Goal: Task Accomplishment & Management: Complete application form

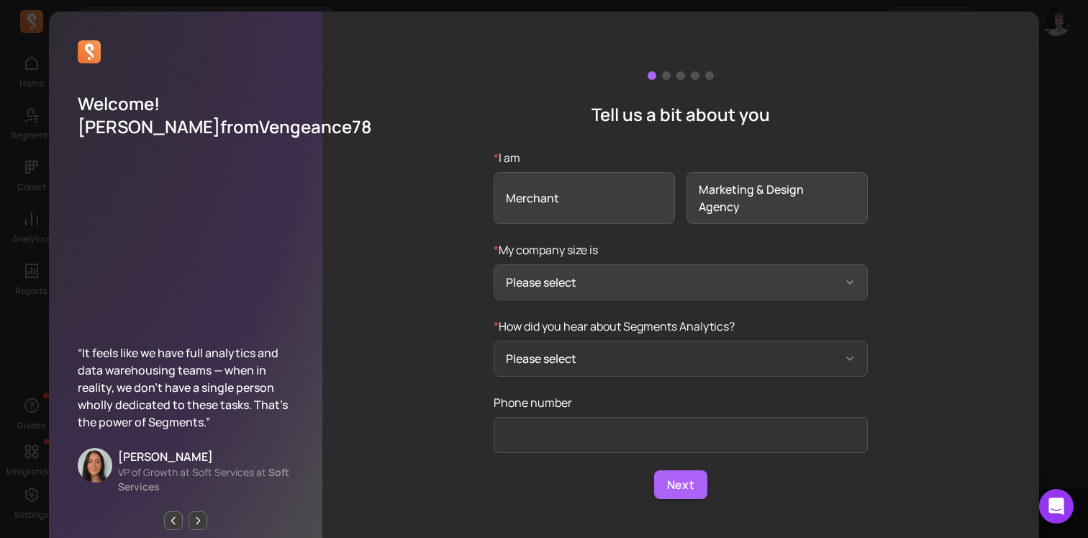
click at [608, 284] on button "Please select" at bounding box center [681, 282] width 374 height 36
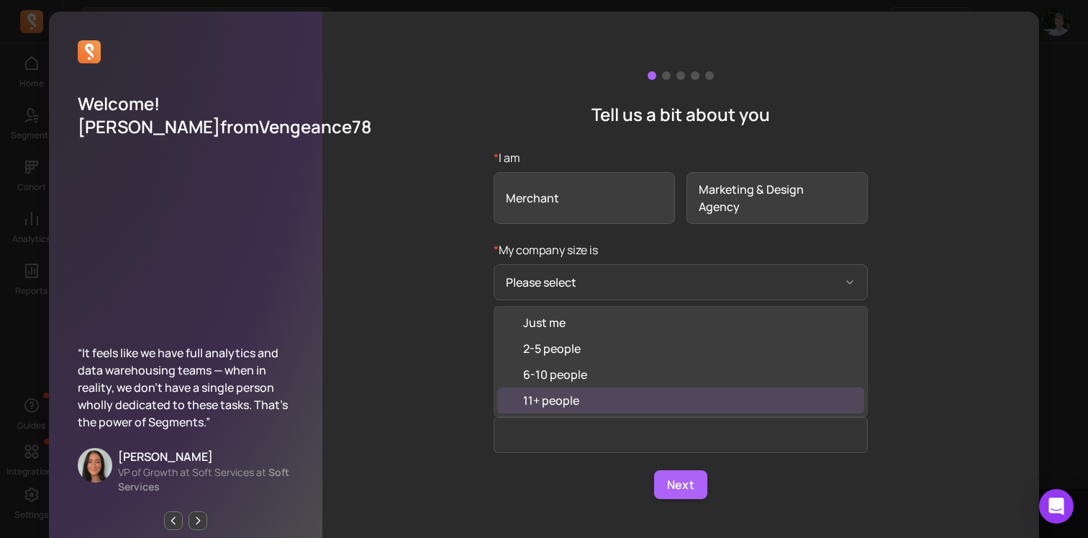
click at [583, 406] on div "11+ people" at bounding box center [680, 400] width 367 height 26
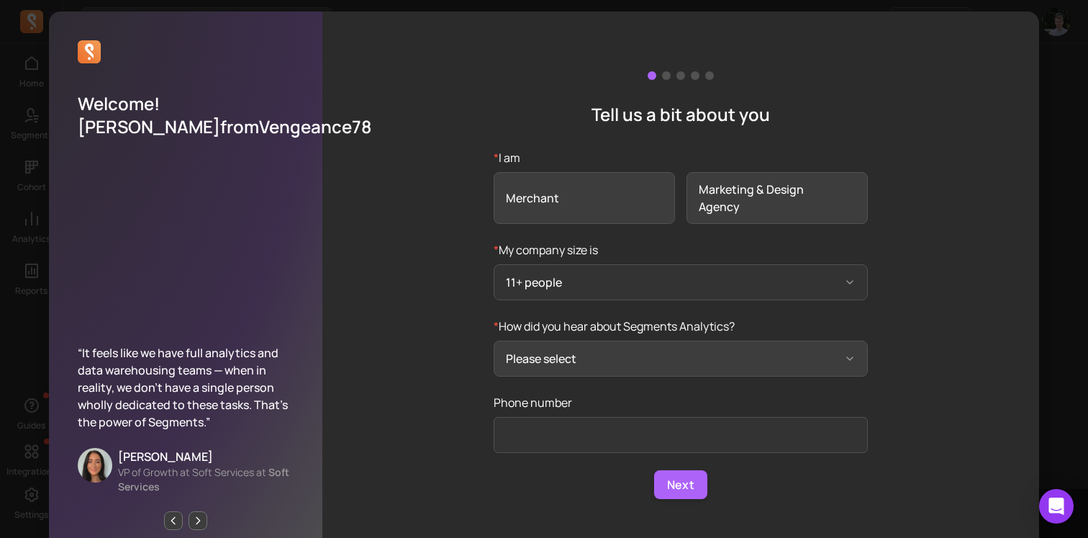
click at [592, 356] on button "Please select" at bounding box center [681, 358] width 374 height 36
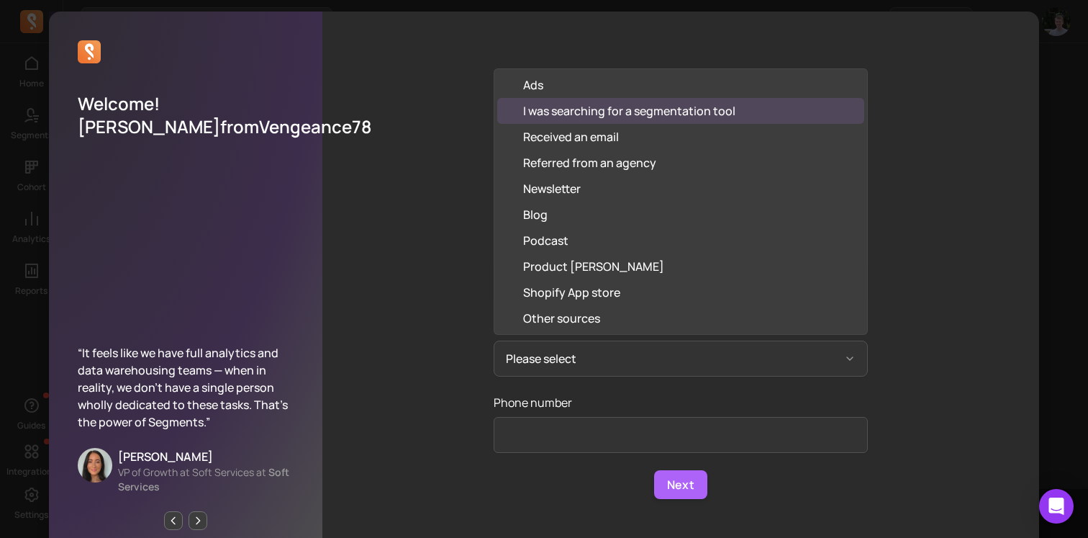
click at [649, 112] on div "I was searching for a segmentation tool" at bounding box center [629, 110] width 212 height 17
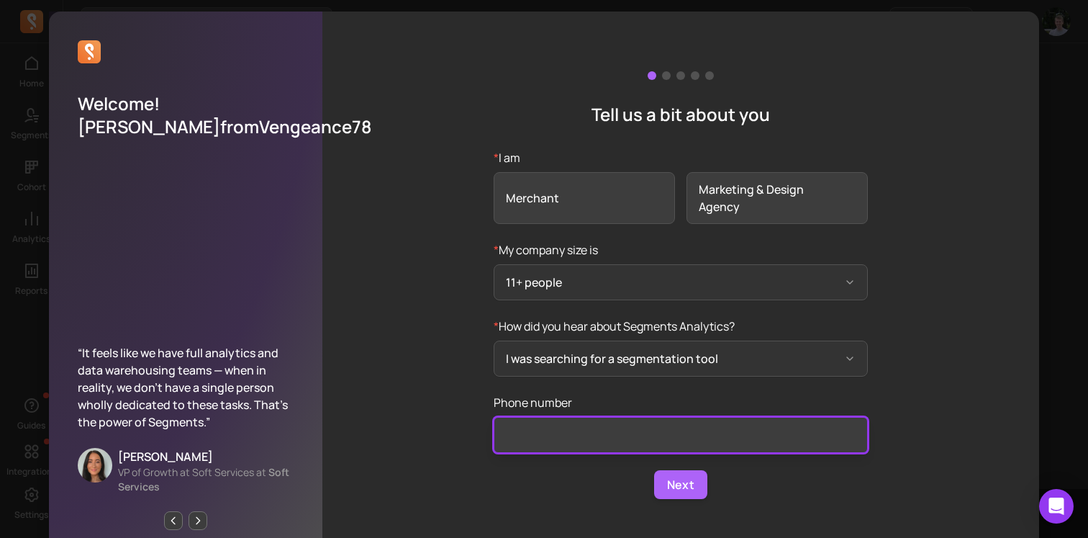
click at [663, 433] on input "Phone number" at bounding box center [681, 435] width 374 height 36
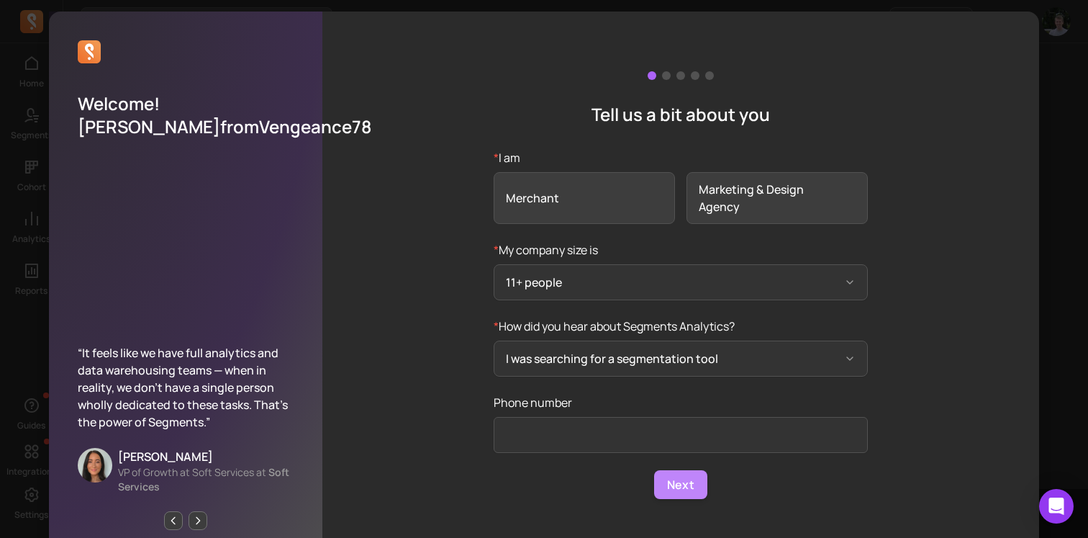
click at [687, 488] on button "Next" at bounding box center [680, 484] width 53 height 29
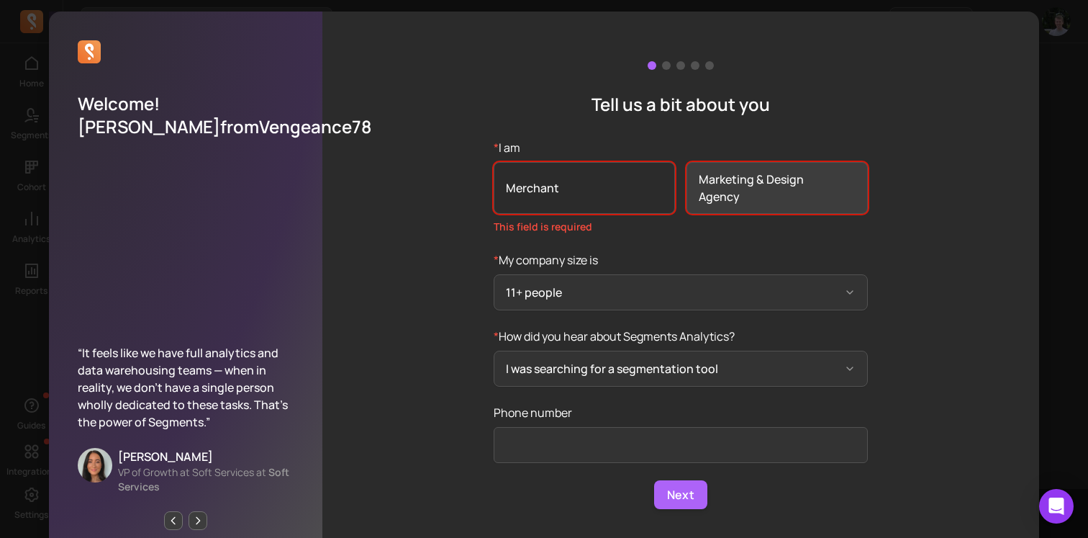
click at [609, 181] on span "Merchant" at bounding box center [584, 188] width 181 height 52
click at [0, 0] on input "* I am Merchant Marketing & Design Agency This field is required" at bounding box center [0, 0] width 0 height 0
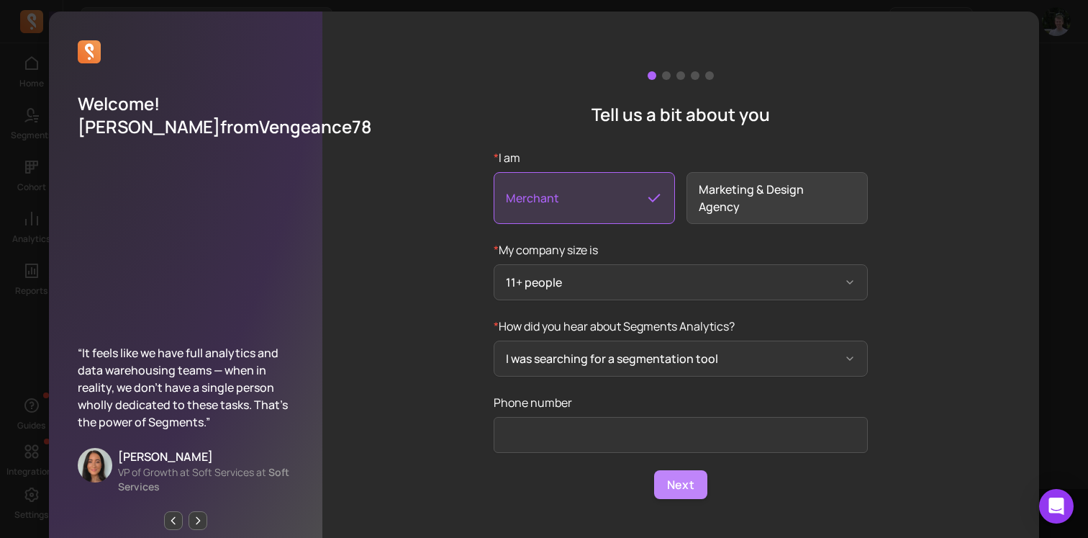
click at [690, 487] on button "Next" at bounding box center [680, 484] width 53 height 29
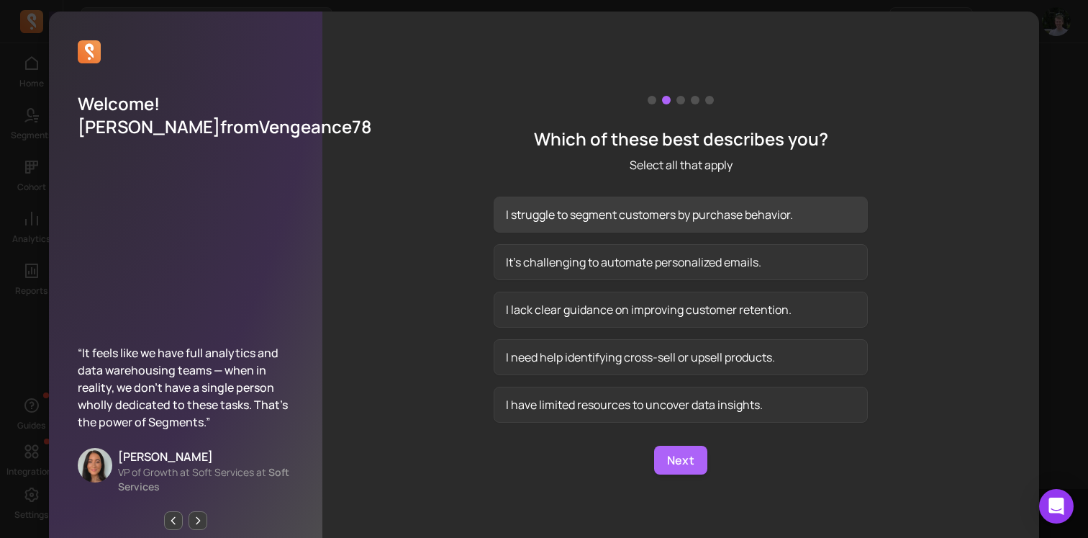
click at [667, 220] on button "I struggle to segment customers by purchase behavior." at bounding box center [681, 215] width 374 height 36
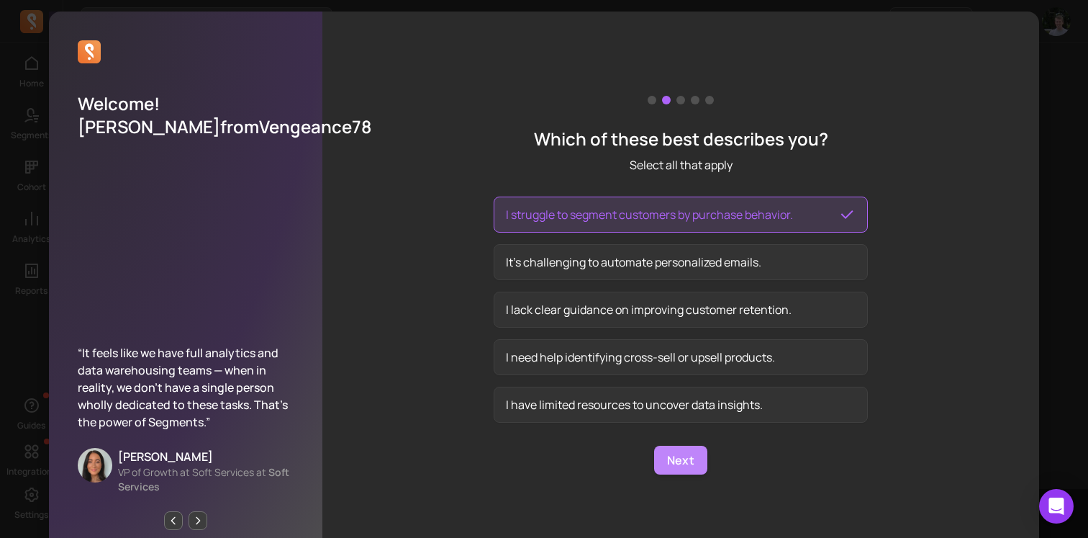
click at [679, 453] on button "Next" at bounding box center [680, 460] width 53 height 29
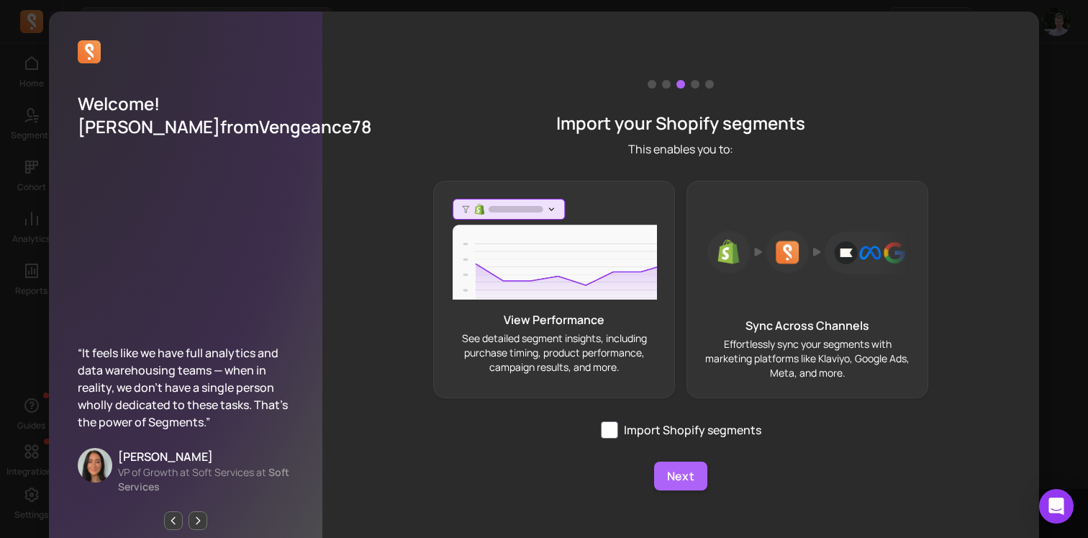
click at [644, 436] on label "Import Shopify segments" at bounding box center [681, 429] width 161 height 17
checkbox input "true"
click at [683, 477] on button "Next" at bounding box center [680, 475] width 53 height 29
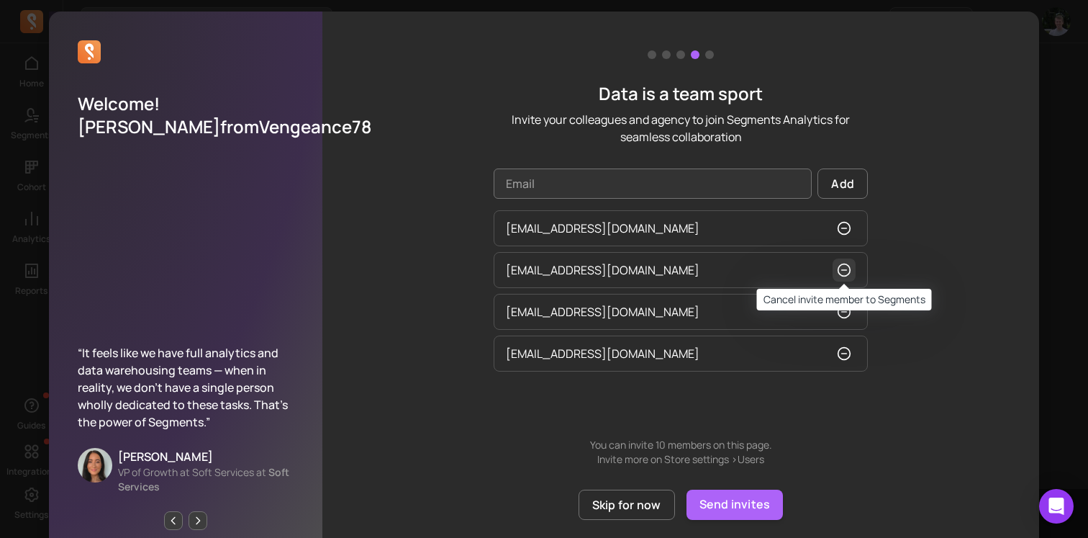
click at [846, 269] on icon "button" at bounding box center [844, 270] width 14 height 14
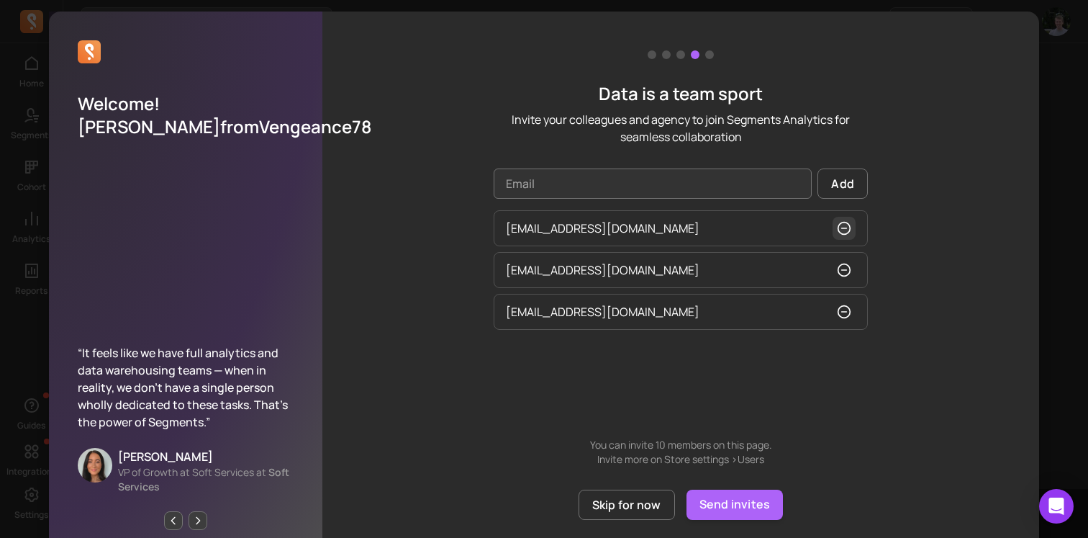
click at [846, 223] on icon "button" at bounding box center [844, 228] width 14 height 14
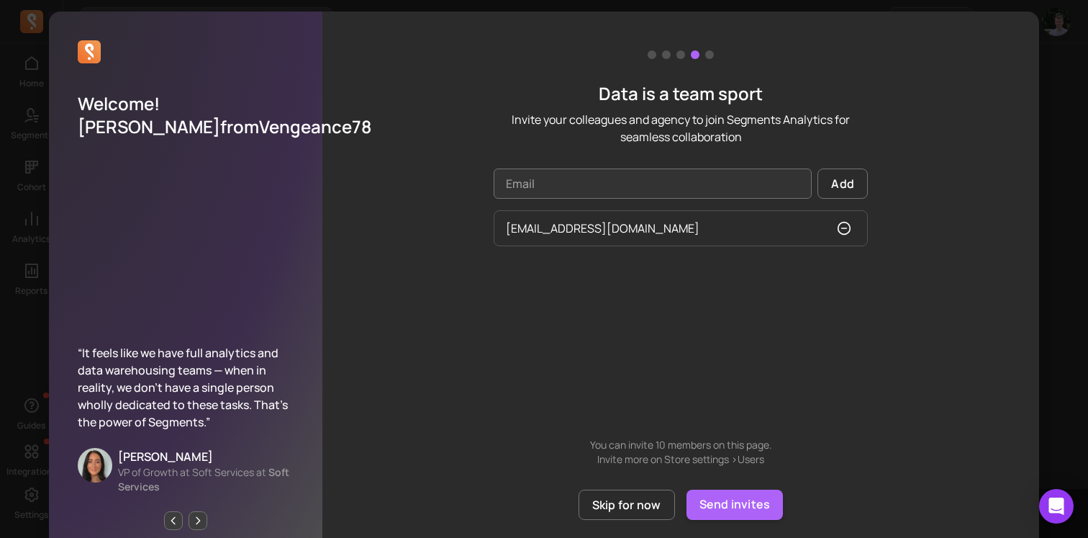
click at [846, 223] on icon "button" at bounding box center [844, 228] width 14 height 14
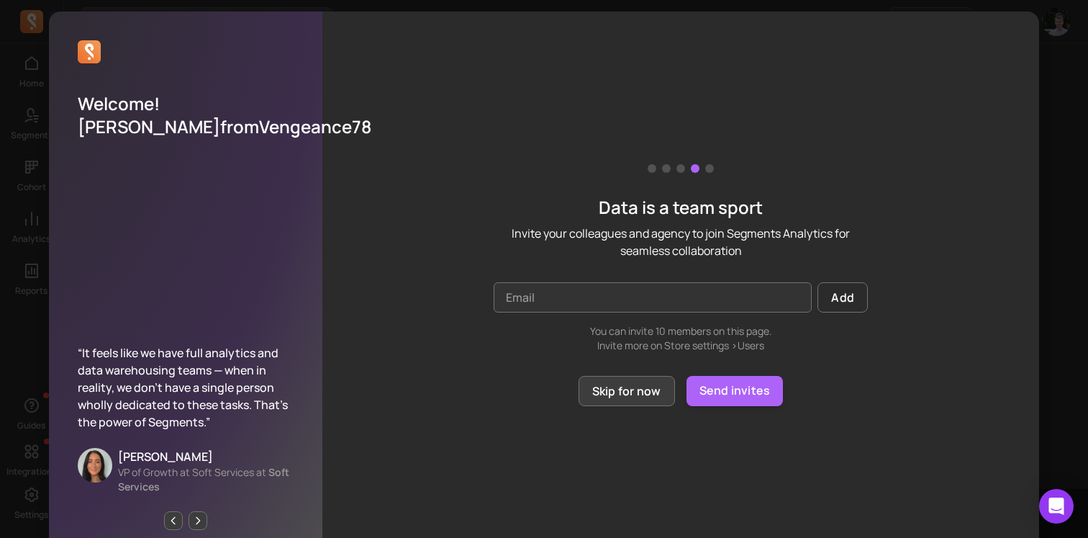
click at [652, 389] on button "Skip for now" at bounding box center [627, 391] width 96 height 30
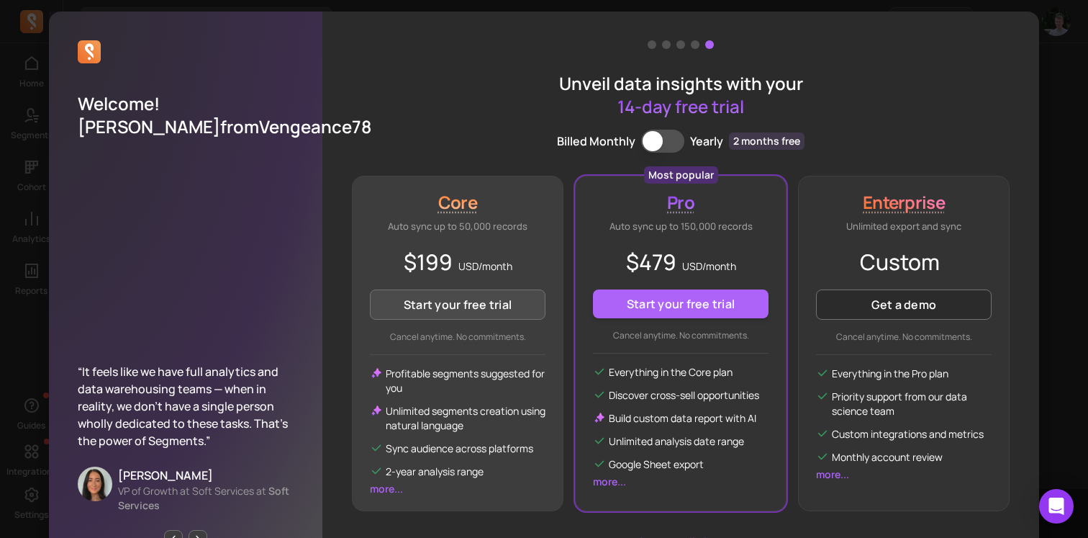
click at [425, 297] on button "Start your free trial" at bounding box center [458, 304] width 176 height 30
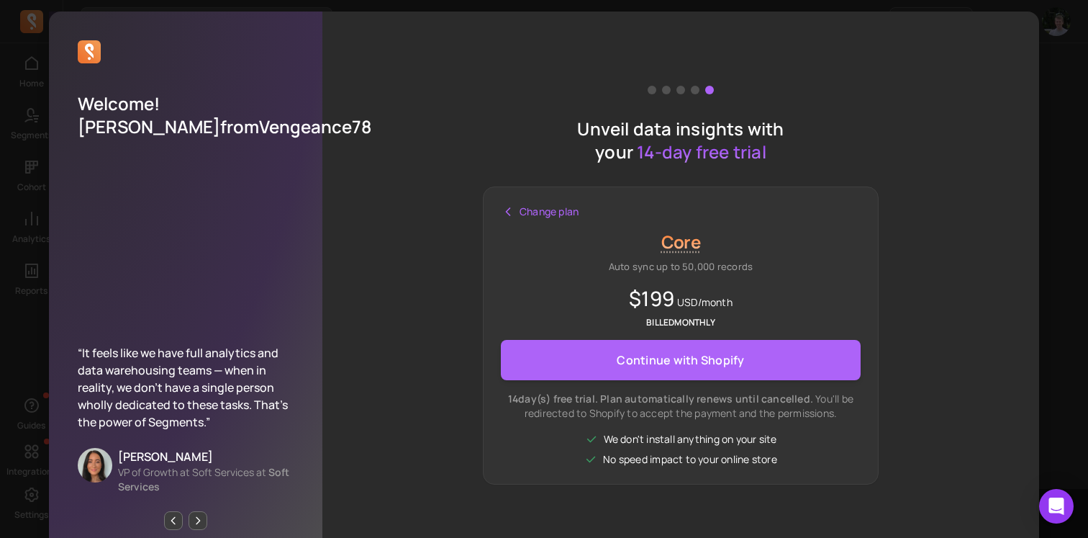
click at [1053, 48] on div "Welcome! [PERSON_NAME] from Vengeance78 “It feels like we have full analytics a…" at bounding box center [544, 285] width 1065 height 547
